Goal: Task Accomplishment & Management: Manage account settings

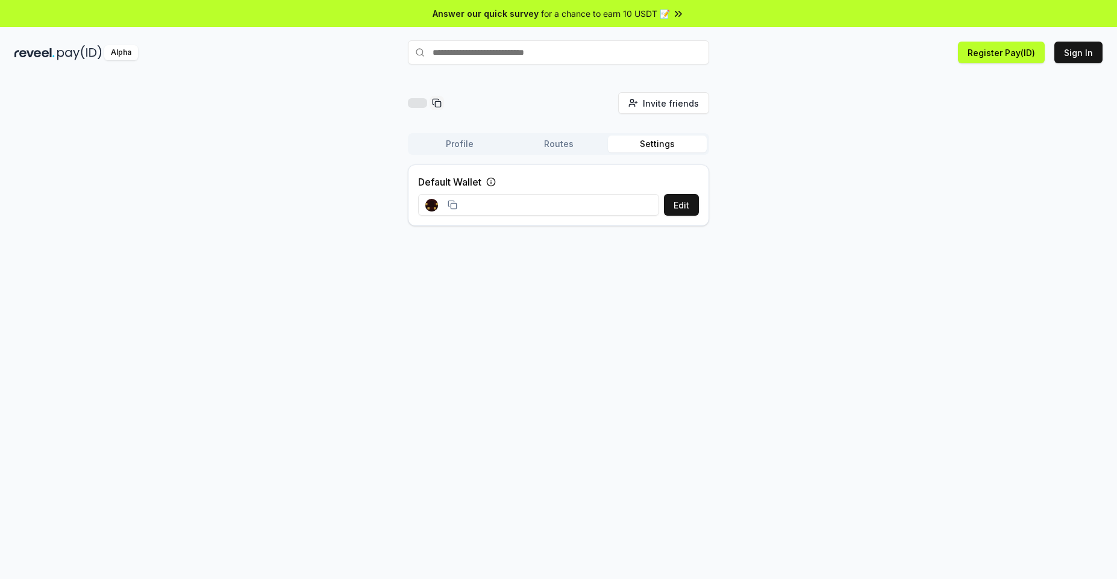
click at [642, 146] on button "Settings" at bounding box center [657, 144] width 99 height 17
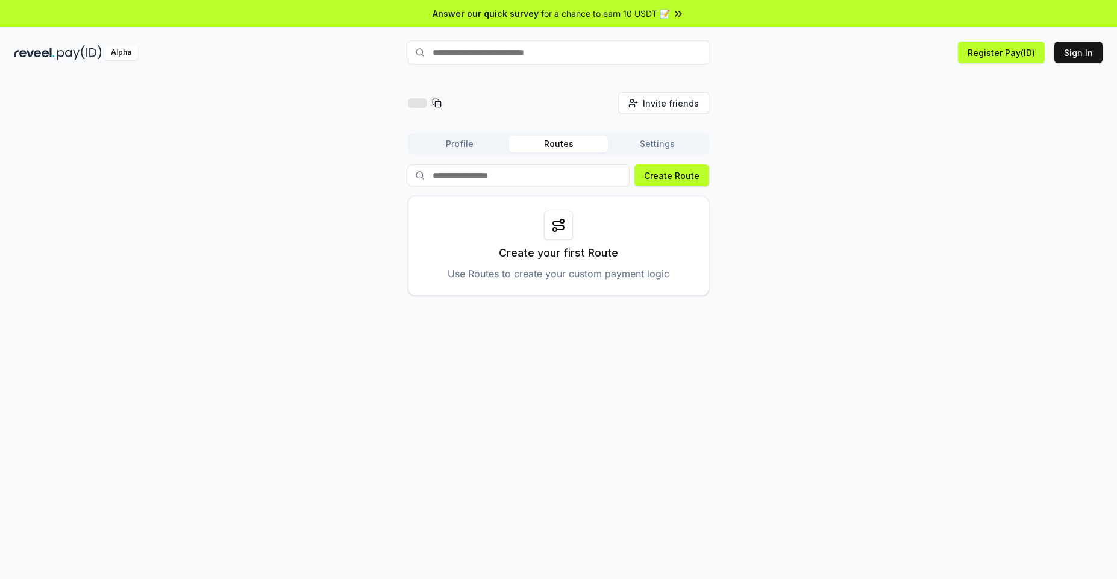
click at [568, 149] on button "Routes" at bounding box center [558, 144] width 99 height 17
